Goal: Information Seeking & Learning: Learn about a topic

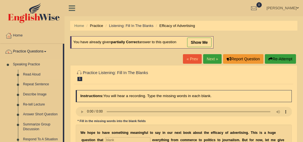
click at [37, 75] on link "Read Aloud" at bounding box center [42, 75] width 42 height 10
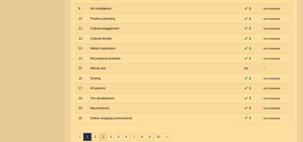
click at [104, 133] on link "3" at bounding box center [103, 137] width 8 height 8
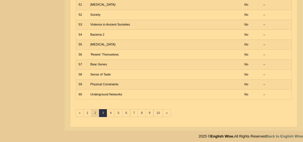
click at [92, 109] on link "2" at bounding box center [95, 113] width 8 height 8
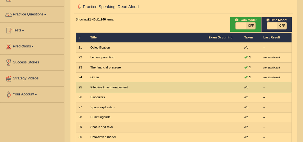
click at [104, 86] on link "Effective time management" at bounding box center [109, 87] width 38 height 3
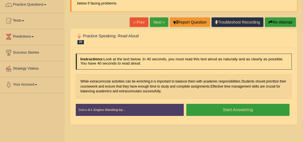
click at [278, 106] on button "Start Answering" at bounding box center [238, 110] width 103 height 12
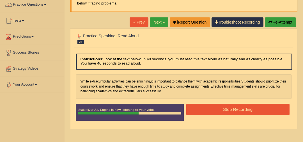
click at [278, 106] on button "Stop Recording" at bounding box center [238, 109] width 103 height 11
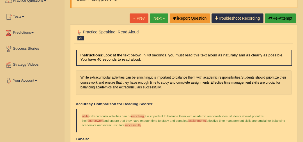
scroll to position [50, 0]
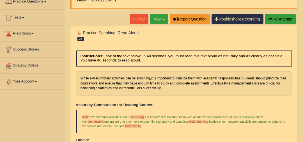
click at [163, 19] on link "Next »" at bounding box center [159, 19] width 19 height 10
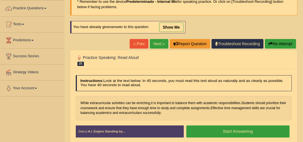
click at [161, 39] on link "Next »" at bounding box center [159, 44] width 19 height 10
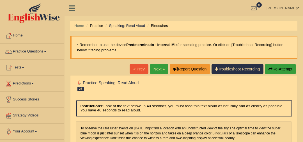
click at [226, 134] on div "Home Practice Speaking: Read Aloud Binoculars * Remember to use the device Pred…" at bounding box center [184, 140] width 239 height 281
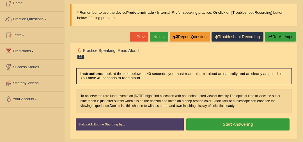
scroll to position [46, 0]
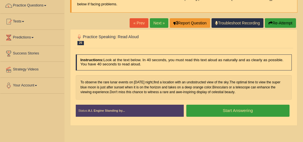
click at [253, 113] on button "Start Answering" at bounding box center [238, 111] width 103 height 12
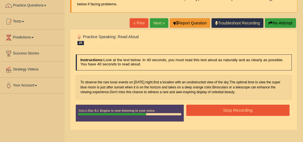
click at [253, 114] on button "Stop Recording" at bounding box center [238, 110] width 103 height 11
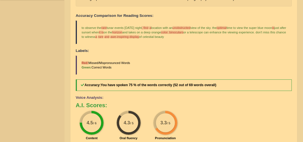
scroll to position [0, 0]
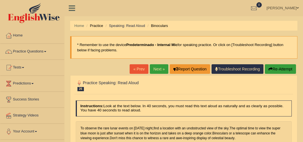
click at [160, 67] on link "Next »" at bounding box center [159, 69] width 19 height 10
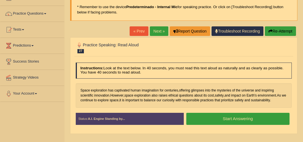
click at [263, 120] on button "Start Answering" at bounding box center [238, 119] width 103 height 12
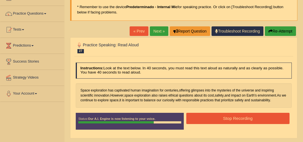
click at [263, 120] on button "Stop Recording" at bounding box center [238, 118] width 103 height 11
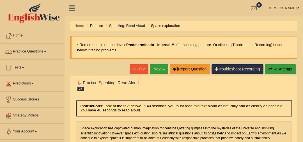
click at [157, 72] on link "Next »" at bounding box center [159, 69] width 19 height 10
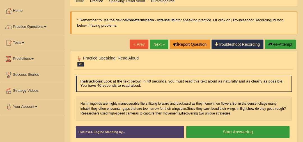
scroll to position [22, 0]
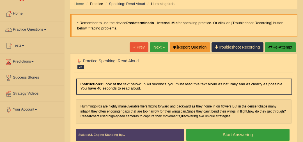
click at [163, 44] on link "Next »" at bounding box center [159, 47] width 19 height 10
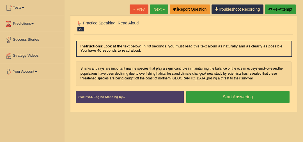
click at [262, 98] on button "Start Answering" at bounding box center [238, 97] width 103 height 12
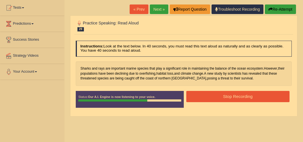
click at [262, 99] on button "Stop Recording" at bounding box center [238, 96] width 103 height 11
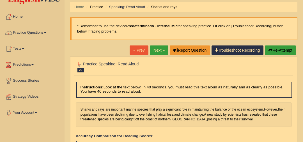
scroll to position [17, 0]
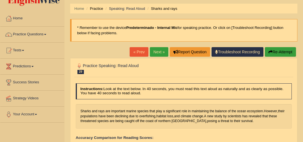
click at [157, 55] on link "Next »" at bounding box center [159, 52] width 19 height 10
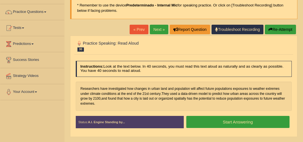
scroll to position [46, 0]
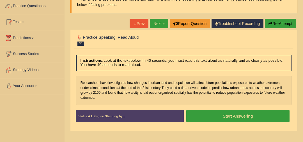
click at [267, 115] on button "Start Answering" at bounding box center [238, 116] width 103 height 12
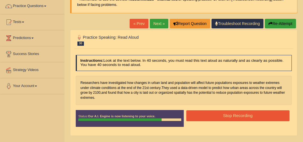
click at [267, 115] on button "Stop Recording" at bounding box center [238, 115] width 103 height 11
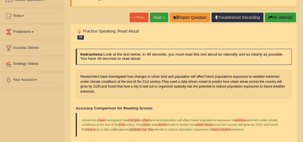
scroll to position [51, 0]
click at [157, 19] on link "Next »" at bounding box center [159, 18] width 19 height 10
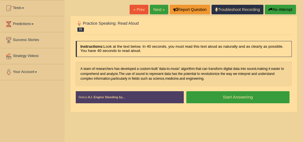
scroll to position [63, 0]
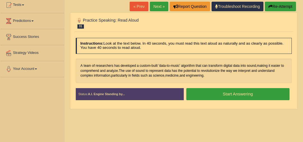
drag, startPoint x: 0, startPoint y: 0, endPoint x: 279, endPoint y: 96, distance: 294.9
click at [279, 95] on button "Start Answering" at bounding box center [238, 94] width 103 height 12
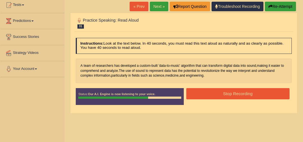
click at [279, 96] on button "Stop Recording" at bounding box center [238, 93] width 103 height 11
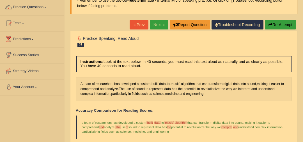
scroll to position [0, 0]
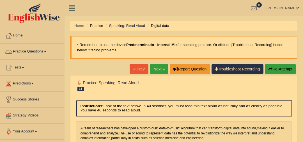
click at [40, 52] on link "Practice Questions" at bounding box center [32, 51] width 64 height 14
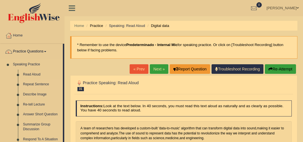
click at [37, 83] on link "Repeat Sentence" at bounding box center [42, 85] width 42 height 10
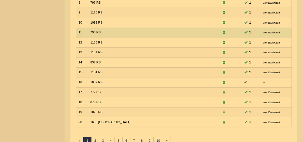
scroll to position [180, 0]
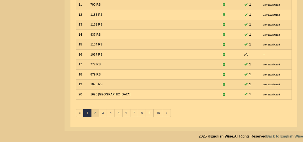
click at [95, 111] on link "2" at bounding box center [95, 113] width 8 height 8
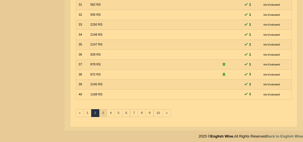
click at [99, 111] on link "3" at bounding box center [103, 113] width 8 height 8
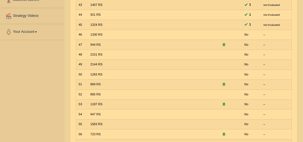
scroll to position [99, 0]
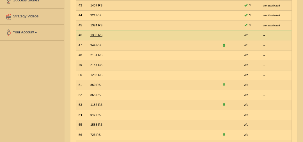
click at [96, 35] on link "1330 RS" at bounding box center [96, 34] width 12 height 3
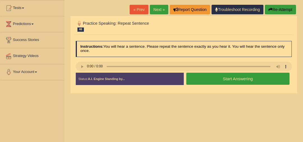
scroll to position [60, 0]
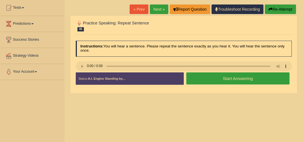
click at [213, 81] on button "Start Answering" at bounding box center [238, 78] width 103 height 12
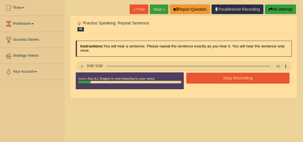
click at [213, 80] on button "Stop Recording" at bounding box center [238, 78] width 103 height 11
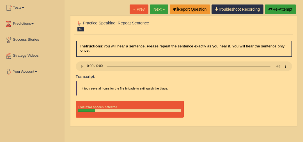
click at [280, 8] on button "Re-Attempt" at bounding box center [280, 9] width 31 height 10
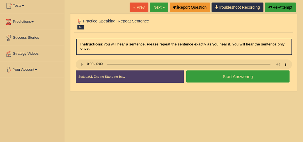
click at [211, 76] on button "Start Answering" at bounding box center [238, 77] width 103 height 12
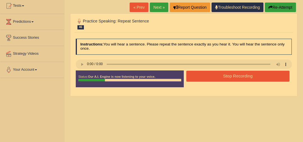
click at [211, 76] on button "Stop Recording" at bounding box center [238, 76] width 103 height 11
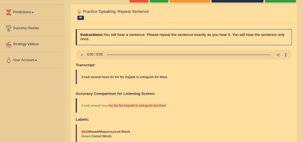
scroll to position [20, 0]
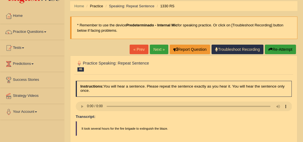
click at [161, 49] on link "Next »" at bounding box center [159, 50] width 19 height 10
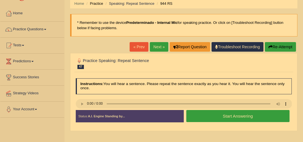
click at [212, 118] on button "Start Answering" at bounding box center [238, 116] width 103 height 12
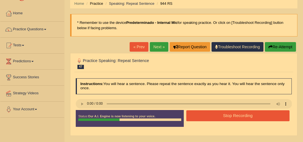
click at [212, 118] on button "Stop Recording" at bounding box center [238, 115] width 103 height 11
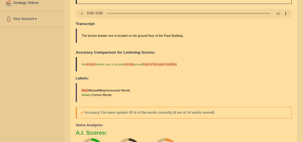
scroll to position [56, 0]
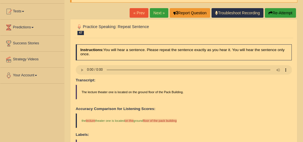
click at [161, 12] on link "Next »" at bounding box center [159, 13] width 19 height 10
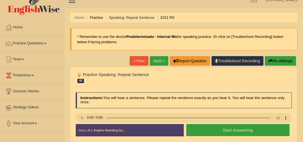
scroll to position [8, 0]
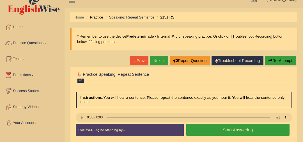
click at [250, 126] on button "Start Answering" at bounding box center [238, 130] width 103 height 12
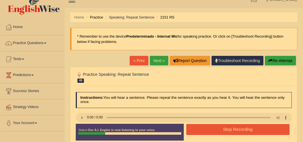
click at [277, 58] on button "Re-Attempt" at bounding box center [280, 61] width 31 height 10
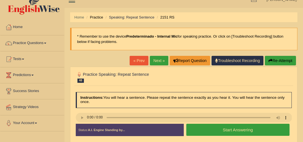
click at [233, 126] on button "Start Answering" at bounding box center [238, 130] width 103 height 12
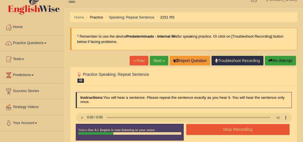
click at [284, 61] on button "Re-Attempt" at bounding box center [280, 61] width 31 height 10
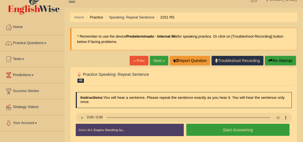
click at [232, 130] on button "Start Answering" at bounding box center [238, 130] width 103 height 12
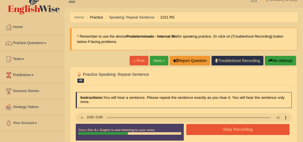
click at [232, 131] on button "Stop Recording" at bounding box center [238, 129] width 103 height 11
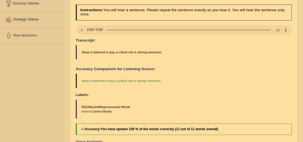
scroll to position [44, 0]
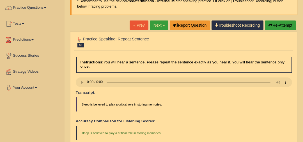
click at [159, 24] on link "Next »" at bounding box center [159, 26] width 19 height 10
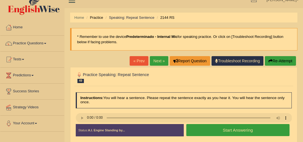
scroll to position [8, 0]
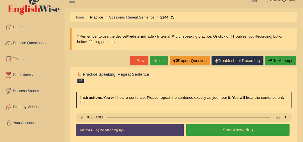
click at [203, 127] on button "Start Answering" at bounding box center [238, 130] width 103 height 12
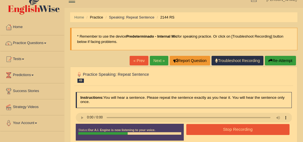
click at [203, 128] on button "Stop Recording" at bounding box center [238, 129] width 103 height 11
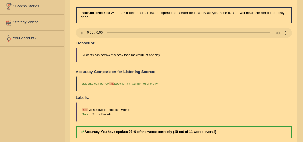
scroll to position [44, 0]
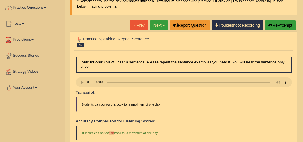
click at [157, 21] on link "Next »" at bounding box center [159, 26] width 19 height 10
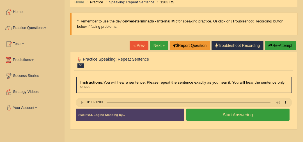
scroll to position [29, 0]
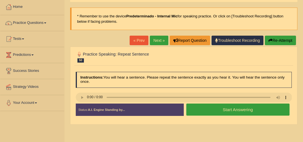
click at [227, 110] on button "Start Answering" at bounding box center [238, 110] width 103 height 12
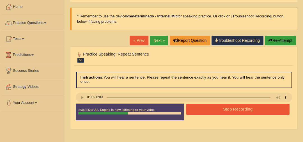
click at [227, 110] on button "Stop Recording" at bounding box center [238, 109] width 103 height 11
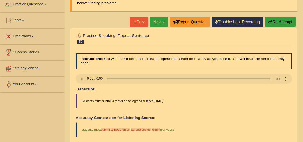
scroll to position [0, 0]
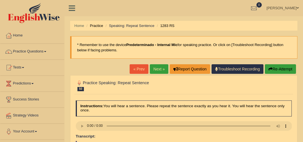
click at [160, 68] on link "Next »" at bounding box center [159, 69] width 19 height 10
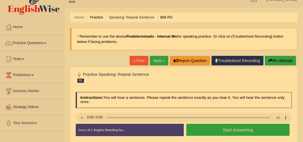
scroll to position [8, 0]
click at [250, 124] on button "Start Answering" at bounding box center [238, 130] width 103 height 12
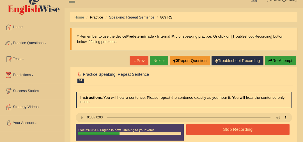
click at [255, 130] on button "Stop Recording" at bounding box center [238, 129] width 103 height 11
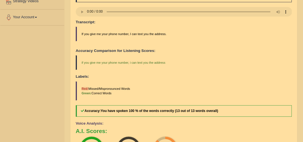
scroll to position [47, 0]
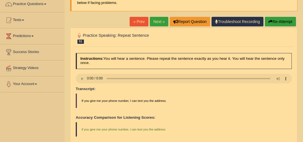
click at [164, 21] on link "Next »" at bounding box center [159, 22] width 19 height 10
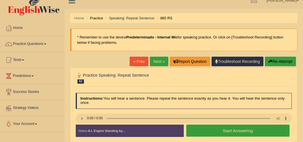
scroll to position [8, 0]
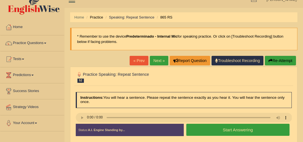
click at [238, 130] on button "Start Answering" at bounding box center [238, 130] width 103 height 12
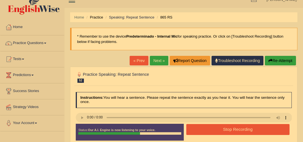
click at [237, 126] on button "Stop Recording" at bounding box center [238, 129] width 103 height 11
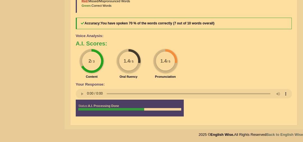
scroll to position [0, 0]
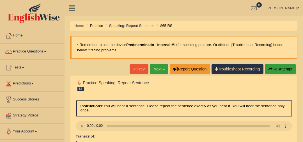
click at [157, 70] on link "Next »" at bounding box center [159, 69] width 19 height 10
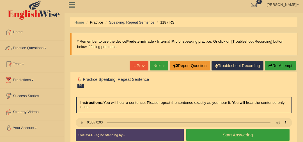
scroll to position [8, 0]
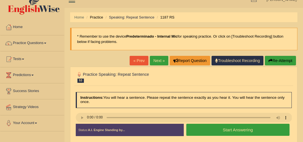
click at [229, 130] on button "Start Answering" at bounding box center [238, 130] width 103 height 12
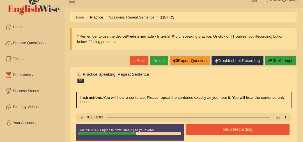
click at [244, 126] on button "Stop Recording" at bounding box center [238, 129] width 103 height 11
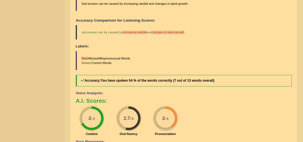
scroll to position [0, 0]
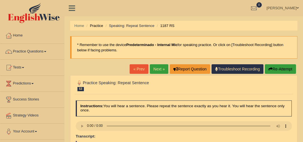
click at [162, 71] on link "Next »" at bounding box center [159, 69] width 19 height 10
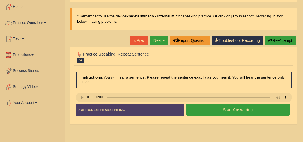
scroll to position [51, 0]
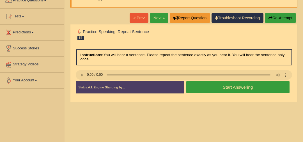
click at [214, 84] on button "Start Answering" at bounding box center [238, 87] width 103 height 12
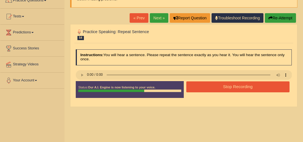
click at [214, 84] on button "Stop Recording" at bounding box center [238, 86] width 103 height 11
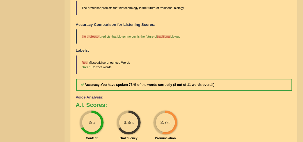
scroll to position [8, 0]
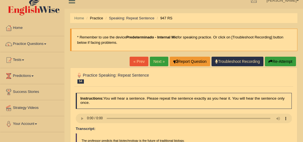
click at [165, 62] on link "Next »" at bounding box center [159, 62] width 19 height 10
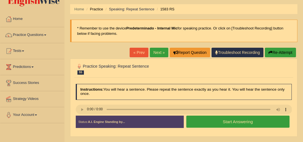
click at [201, 120] on button "Start Answering" at bounding box center [238, 122] width 103 height 12
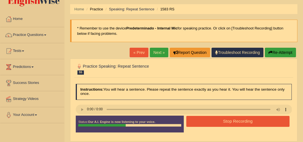
click at [201, 120] on button "Stop Recording" at bounding box center [238, 121] width 103 height 11
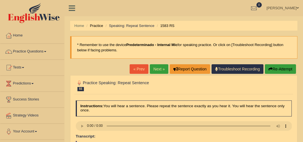
click at [157, 70] on link "Next »" at bounding box center [159, 69] width 19 height 10
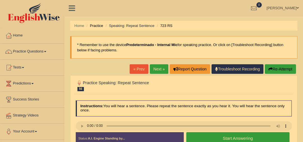
click at [78, 132] on div "Created with Highcharts 7.1.2 Too low Too high Time Pitch meter: 0 2.5 5 7.5 10" at bounding box center [128, 132] width 111 height 0
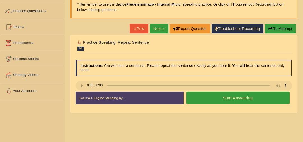
scroll to position [40, 0]
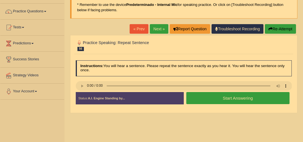
click at [213, 106] on div "Stop Recording" at bounding box center [238, 106] width 108 height 0
click at [253, 98] on button "Start Answering" at bounding box center [238, 98] width 103 height 12
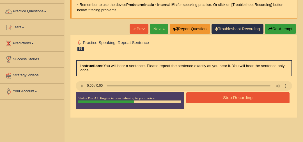
click at [213, 98] on button "Stop Recording" at bounding box center [238, 97] width 103 height 11
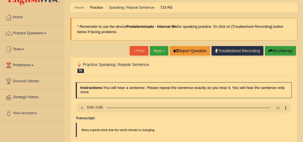
scroll to position [0, 0]
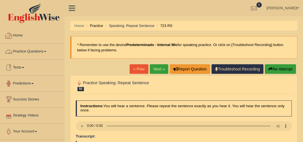
click at [43, 51] on link "Practice Questions" at bounding box center [32, 51] width 64 height 14
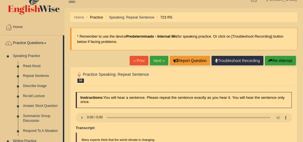
scroll to position [8, 0]
click at [163, 62] on link "Next »" at bounding box center [159, 61] width 19 height 10
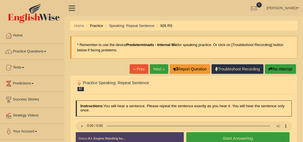
click at [255, 137] on button "Start Answering" at bounding box center [238, 138] width 103 height 12
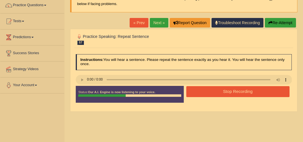
scroll to position [46, 0]
click at [234, 93] on button "Stop Recording" at bounding box center [238, 91] width 103 height 11
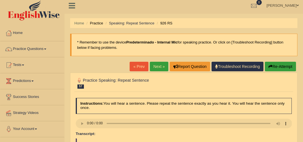
scroll to position [1, 0]
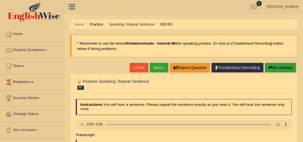
click at [160, 68] on link "Next »" at bounding box center [159, 68] width 19 height 10
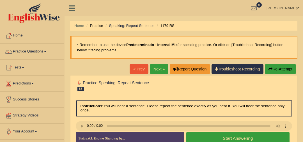
click at [158, 70] on link "Next »" at bounding box center [159, 69] width 19 height 10
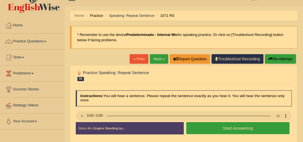
scroll to position [27, 0]
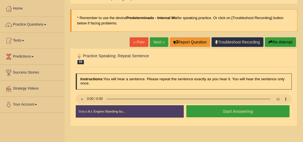
click at [205, 113] on button "Start Answering" at bounding box center [238, 111] width 103 height 12
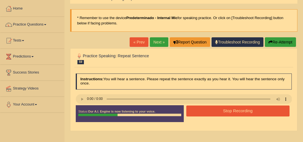
click at [232, 111] on button "Stop Recording" at bounding box center [238, 111] width 103 height 11
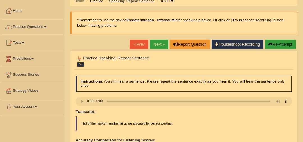
scroll to position [0, 0]
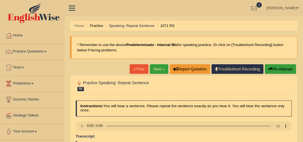
click at [159, 68] on link "Next »" at bounding box center [159, 69] width 19 height 10
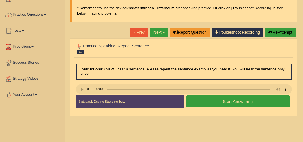
scroll to position [39, 0]
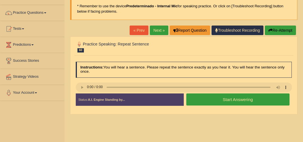
click at [240, 101] on button "Start Answering" at bounding box center [238, 100] width 103 height 12
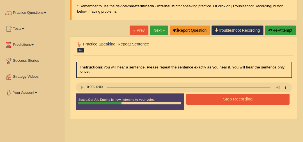
click at [237, 98] on button "Stop Recording" at bounding box center [238, 99] width 103 height 11
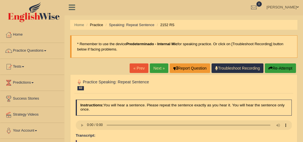
scroll to position [0, 0]
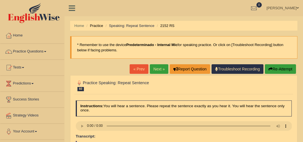
click at [158, 69] on link "Next »" at bounding box center [159, 69] width 19 height 10
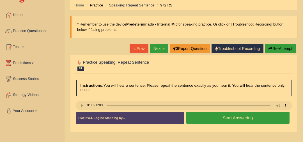
scroll to position [36, 0]
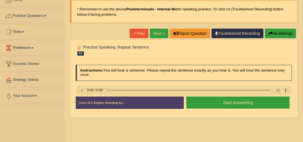
click at [236, 106] on button "Start Answering" at bounding box center [238, 103] width 103 height 12
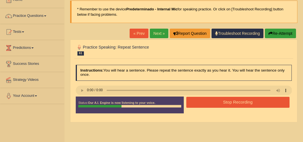
click at [241, 102] on button "Stop Recording" at bounding box center [238, 102] width 103 height 11
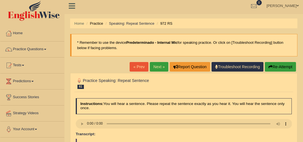
scroll to position [1, 0]
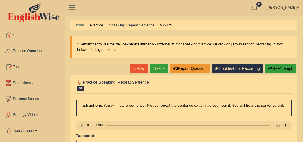
click at [158, 70] on link "Next »" at bounding box center [159, 69] width 19 height 10
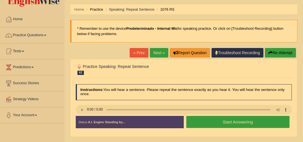
scroll to position [31, 0]
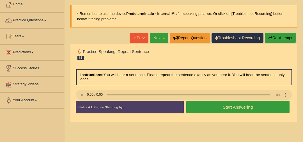
click at [241, 110] on button "Start Answering" at bounding box center [238, 107] width 103 height 12
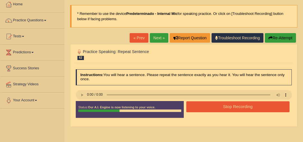
click at [238, 109] on button "Stop Recording" at bounding box center [238, 106] width 103 height 11
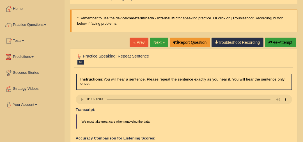
scroll to position [21, 0]
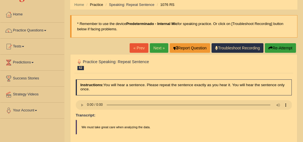
click at [160, 48] on link "Next »" at bounding box center [159, 48] width 19 height 10
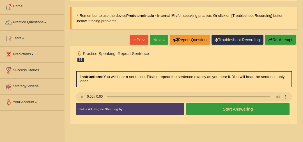
scroll to position [30, 0]
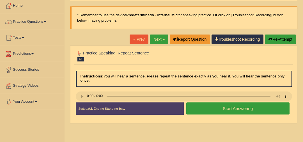
click at [261, 109] on button "Start Answering" at bounding box center [238, 109] width 103 height 12
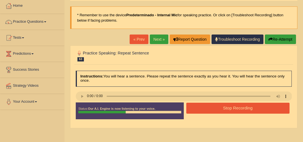
click at [238, 110] on button "Stop Recording" at bounding box center [238, 108] width 103 height 11
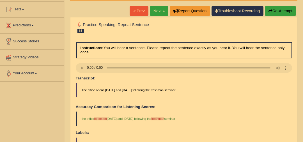
scroll to position [10, 0]
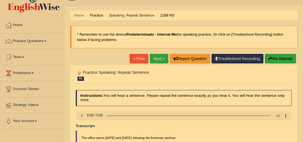
click at [160, 58] on link "Next »" at bounding box center [159, 59] width 19 height 10
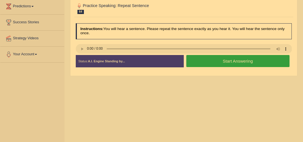
click at [252, 63] on button "Start Answering" at bounding box center [238, 61] width 103 height 12
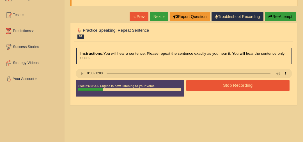
scroll to position [43, 0]
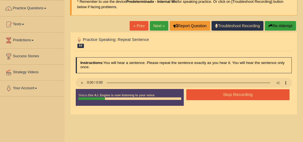
click at [281, 27] on button "Re-Attempt" at bounding box center [280, 26] width 31 height 10
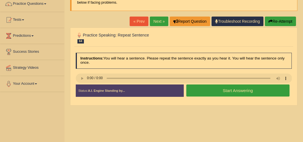
click at [243, 93] on button "Start Answering" at bounding box center [238, 91] width 103 height 12
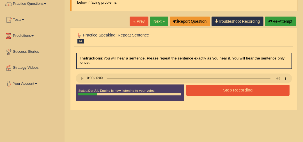
click at [281, 20] on button "Re-Attempt" at bounding box center [280, 22] width 31 height 10
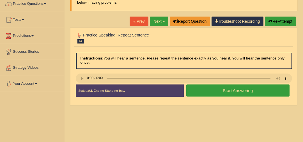
click at [259, 91] on button "Start Answering" at bounding box center [238, 91] width 103 height 12
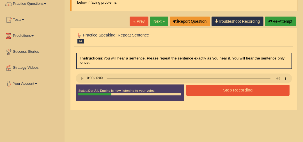
click at [255, 89] on button "Stop Recording" at bounding box center [238, 90] width 103 height 11
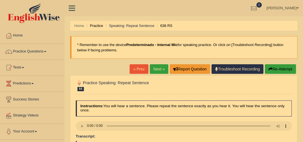
click at [159, 70] on link "Next »" at bounding box center [159, 69] width 19 height 10
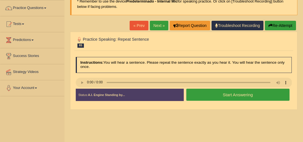
scroll to position [51, 0]
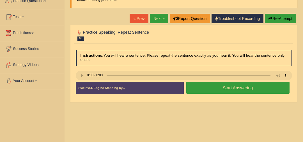
click at [264, 87] on button "Start Answering" at bounding box center [238, 88] width 103 height 12
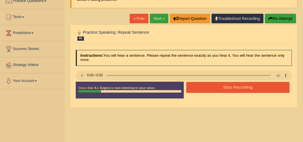
click at [281, 17] on button "Re-Attempt" at bounding box center [280, 19] width 31 height 10
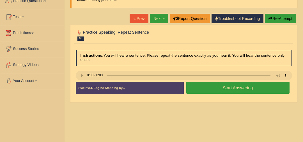
scroll to position [51, 0]
click at [256, 88] on button "Start Answering" at bounding box center [238, 88] width 103 height 12
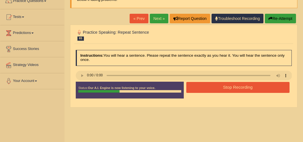
click at [258, 89] on button "Stop Recording" at bounding box center [238, 87] width 103 height 11
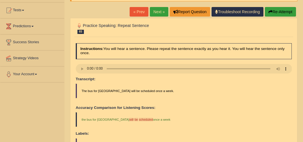
scroll to position [57, 0]
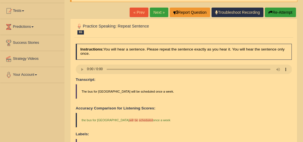
click at [156, 12] on link "Next »" at bounding box center [159, 13] width 19 height 10
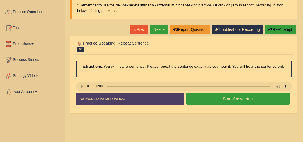
scroll to position [40, 0]
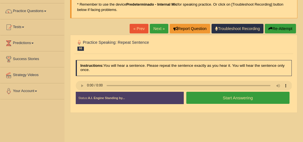
click at [253, 100] on button "Start Answering" at bounding box center [238, 98] width 103 height 12
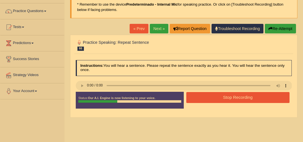
click at [256, 97] on button "Stop Recording" at bounding box center [238, 97] width 103 height 11
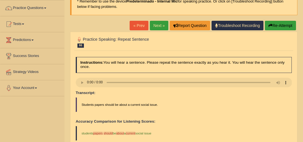
scroll to position [44, 0]
click at [158, 24] on link "Next »" at bounding box center [159, 26] width 19 height 10
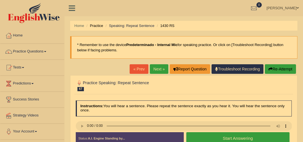
click at [203, 138] on button "Start Answering" at bounding box center [238, 138] width 103 height 12
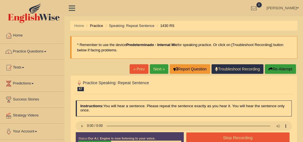
click at [208, 139] on button "Stop Recording" at bounding box center [238, 138] width 103 height 11
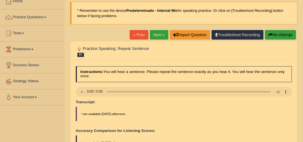
scroll to position [32, 0]
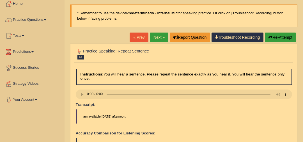
click at [157, 35] on link "Next »" at bounding box center [159, 38] width 19 height 10
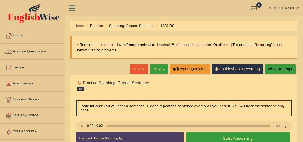
click at [278, 70] on button "Re-Attempt" at bounding box center [280, 69] width 31 height 10
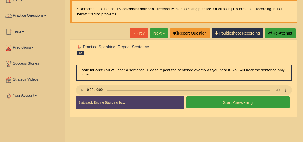
scroll to position [41, 0]
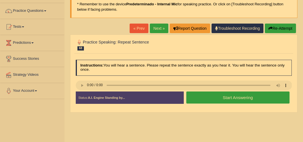
click at [207, 99] on button "Start Answering" at bounding box center [238, 98] width 103 height 12
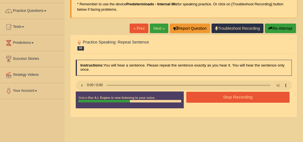
click at [214, 98] on button "Stop Recording" at bounding box center [238, 97] width 103 height 11
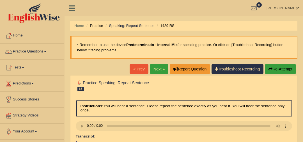
scroll to position [0, 0]
click at [157, 72] on link "Next »" at bounding box center [159, 69] width 19 height 10
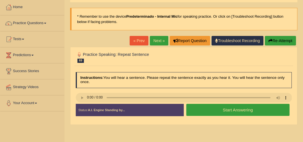
scroll to position [31, 0]
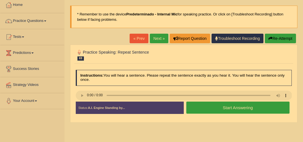
click at [210, 115] on div "Stop Recording" at bounding box center [238, 115] width 108 height 0
click at [202, 109] on button "Start Answering" at bounding box center [238, 108] width 103 height 12
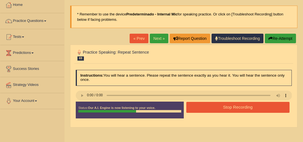
click at [208, 110] on button "Stop Recording" at bounding box center [238, 107] width 103 height 11
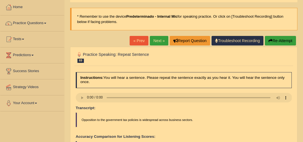
scroll to position [0, 0]
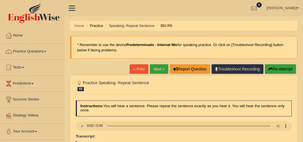
click at [163, 65] on link "Next »" at bounding box center [159, 69] width 19 height 10
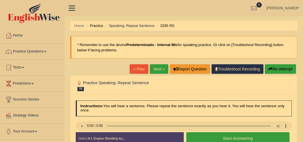
click at [208, 140] on button "Start Answering" at bounding box center [238, 138] width 103 height 12
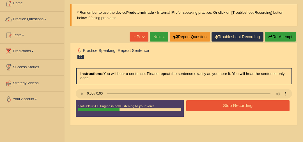
scroll to position [55, 0]
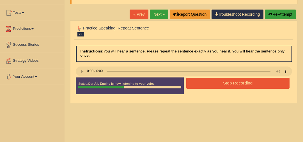
click at [204, 81] on button "Stop Recording" at bounding box center [238, 83] width 103 height 11
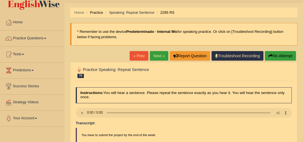
scroll to position [13, 0]
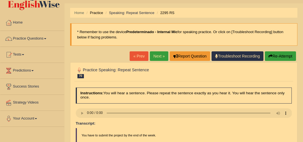
click at [158, 59] on link "Next »" at bounding box center [159, 56] width 19 height 10
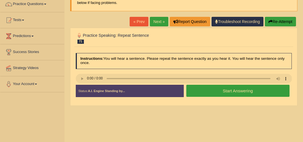
scroll to position [48, 0]
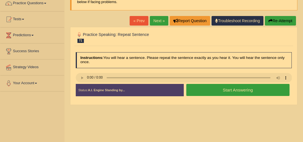
click at [202, 93] on button "Start Answering" at bounding box center [238, 90] width 103 height 12
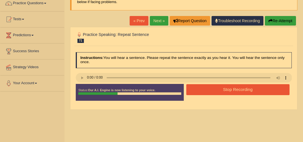
click at [218, 94] on button "Stop Recording" at bounding box center [238, 89] width 103 height 11
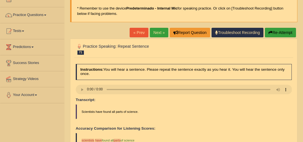
scroll to position [36, 0]
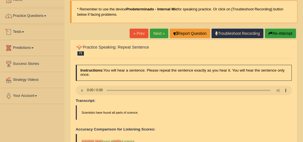
click at [33, 16] on link "Practice Questions" at bounding box center [32, 15] width 64 height 14
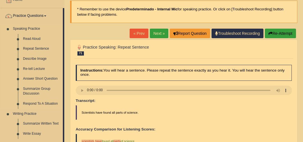
click at [41, 69] on link "Re-tell Lecture" at bounding box center [42, 69] width 42 height 10
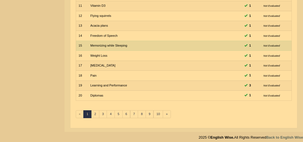
scroll to position [180, 0]
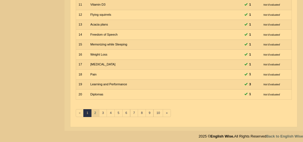
click at [94, 112] on link "2" at bounding box center [95, 113] width 8 height 8
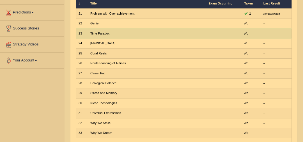
click at [94, 23] on link "Genie" at bounding box center [94, 23] width 8 height 3
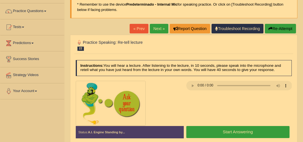
scroll to position [41, 0]
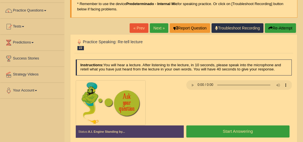
click at [278, 128] on button "Start Answering" at bounding box center [238, 132] width 103 height 12
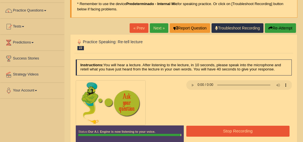
click at [268, 131] on button "Stop Recording" at bounding box center [238, 131] width 103 height 11
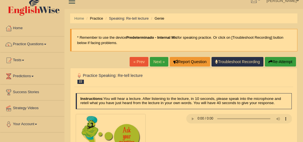
scroll to position [2, 0]
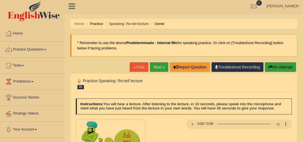
click at [159, 68] on link "Next »" at bounding box center [159, 67] width 19 height 10
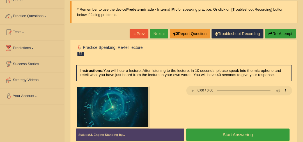
scroll to position [36, 0]
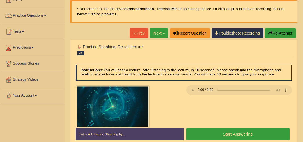
click at [226, 134] on button "Start Answering" at bounding box center [238, 134] width 103 height 12
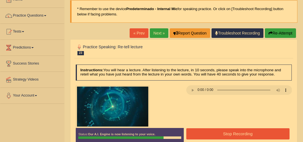
click at [226, 134] on button "Stop Recording" at bounding box center [238, 133] width 103 height 11
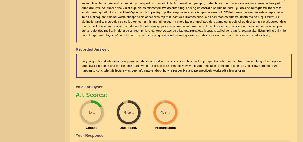
scroll to position [0, 0]
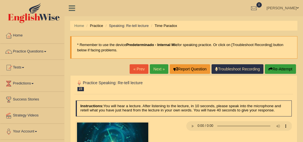
click at [159, 72] on link "Next »" at bounding box center [159, 69] width 19 height 10
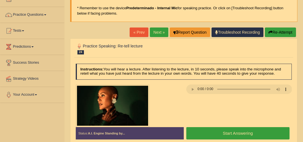
click at [220, 132] on button "Start Answering" at bounding box center [238, 133] width 103 height 12
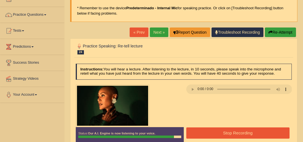
click at [220, 132] on button "Stop Recording" at bounding box center [238, 133] width 103 height 11
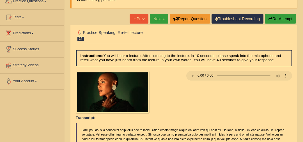
scroll to position [50, 0]
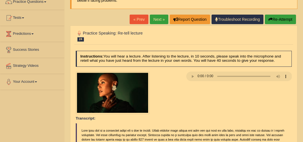
click at [161, 21] on link "Next »" at bounding box center [159, 20] width 19 height 10
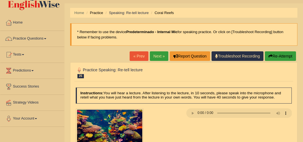
scroll to position [56, 0]
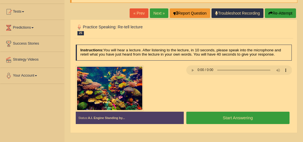
click at [216, 119] on button "Start Answering" at bounding box center [238, 118] width 103 height 12
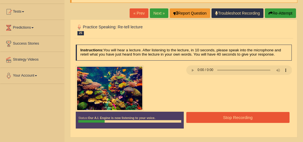
click at [286, 15] on button "Re-Attempt" at bounding box center [280, 13] width 31 height 10
click at [276, 14] on button "Re-Attempt" at bounding box center [280, 13] width 31 height 10
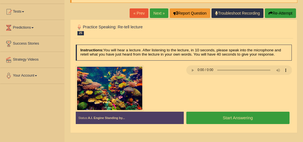
click at [240, 115] on button "Start Answering" at bounding box center [238, 118] width 103 height 12
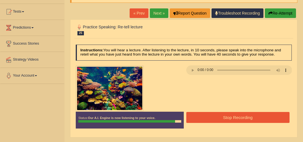
click at [240, 115] on button "Stop Recording" at bounding box center [238, 117] width 103 height 11
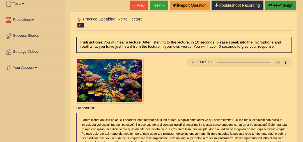
scroll to position [14, 0]
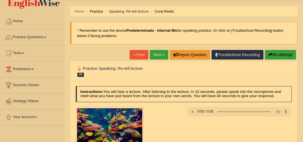
click at [162, 57] on link "Next »" at bounding box center [159, 55] width 19 height 10
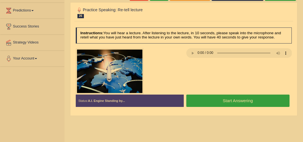
scroll to position [75, 0]
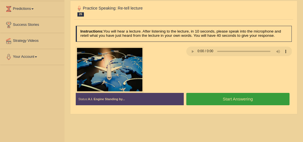
click at [251, 101] on button "Start Answering" at bounding box center [238, 99] width 103 height 12
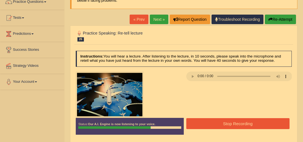
scroll to position [49, 0]
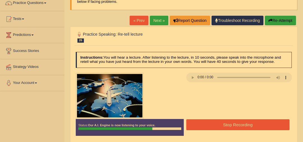
click at [280, 23] on button "Re-Attempt" at bounding box center [280, 21] width 31 height 10
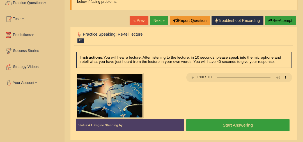
click at [266, 121] on button "Start Answering" at bounding box center [238, 125] width 103 height 12
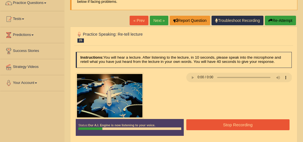
click at [288, 20] on button "Re-Attempt" at bounding box center [280, 21] width 31 height 10
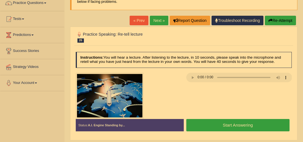
scroll to position [49, 0]
click at [268, 121] on button "Start Answering" at bounding box center [238, 125] width 103 height 12
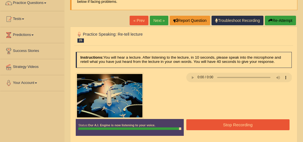
click at [268, 122] on button "Stop Recording" at bounding box center [238, 124] width 103 height 11
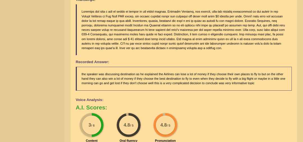
scroll to position [9, 0]
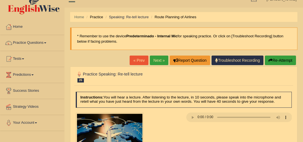
click at [159, 60] on link "Next »" at bounding box center [159, 61] width 19 height 10
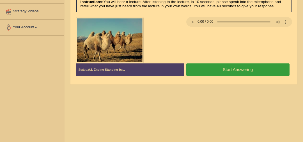
click at [246, 72] on button "Start Answering" at bounding box center [238, 70] width 103 height 12
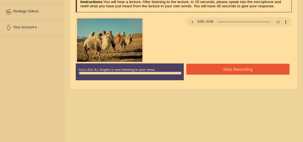
click at [246, 73] on button "Stop Recording" at bounding box center [238, 69] width 103 height 11
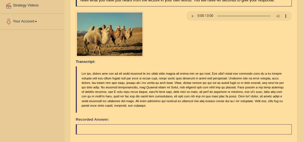
scroll to position [46, 0]
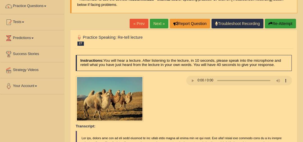
click at [277, 30] on div "Practice Speaking: Re-tell lecture 27 Camel Fat Instructions: You will hear a l…" at bounding box center [184, 144] width 228 height 228
click at [283, 19] on button "Re-Attempt" at bounding box center [280, 24] width 31 height 10
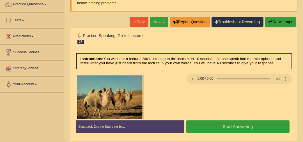
scroll to position [47, 0]
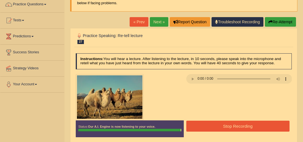
click at [266, 127] on button "Stop Recording" at bounding box center [238, 126] width 103 height 11
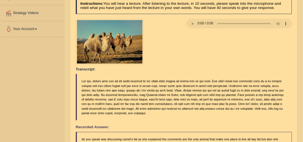
scroll to position [0, 0]
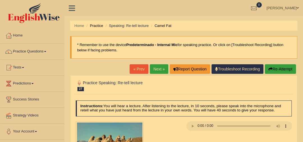
click at [160, 71] on link "Next »" at bounding box center [159, 69] width 19 height 10
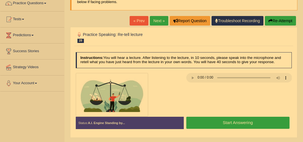
click at [264, 120] on button "Start Answering" at bounding box center [238, 123] width 103 height 12
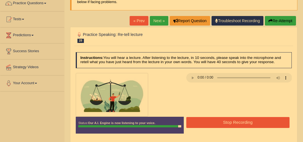
click at [264, 120] on button "Stop Recording" at bounding box center [238, 122] width 103 height 11
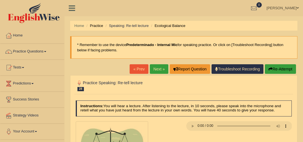
click at [163, 69] on link "Next »" at bounding box center [159, 69] width 19 height 10
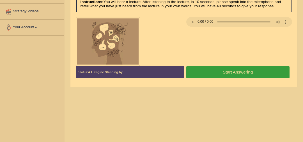
click at [262, 69] on button "Start Answering" at bounding box center [238, 72] width 103 height 12
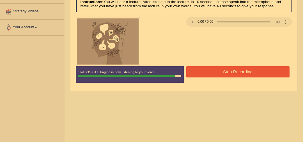
click at [262, 69] on button "Stop Recording" at bounding box center [238, 71] width 103 height 11
